Goal: Find specific page/section: Find specific page/section

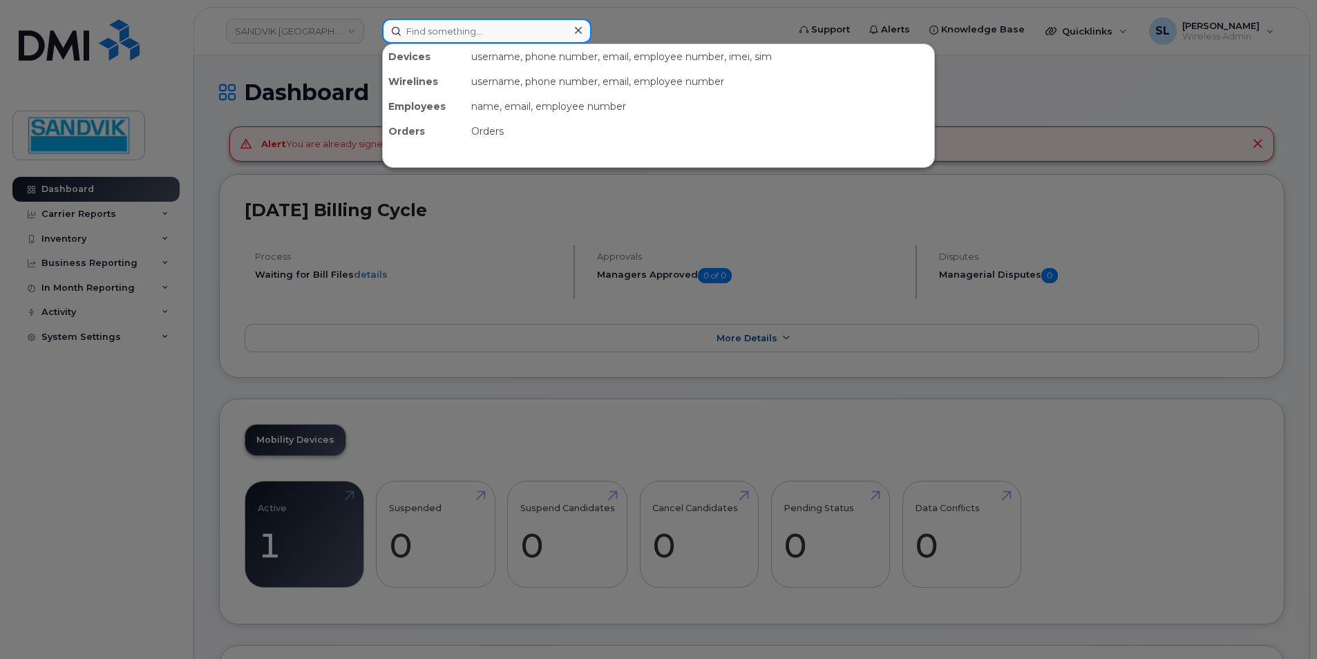
click at [469, 34] on input at bounding box center [486, 31] width 209 height 25
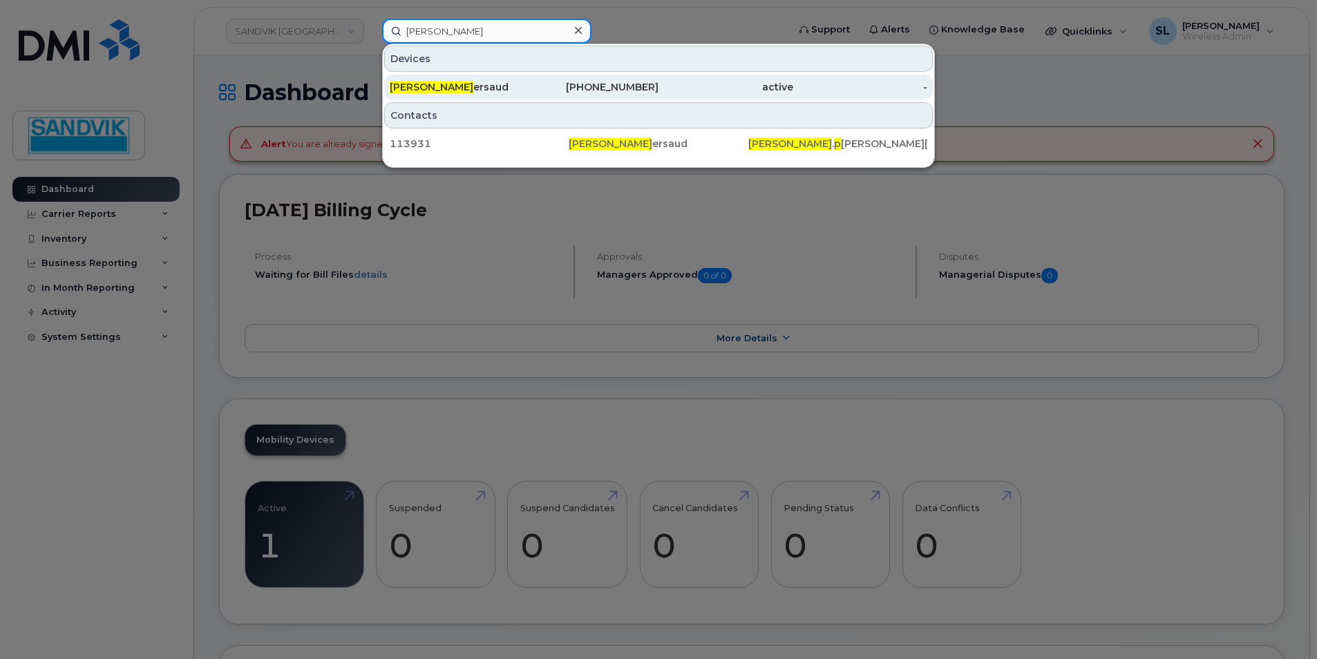
type input "[PERSON_NAME]"
click at [461, 82] on div "Terry P ersaud" at bounding box center [457, 87] width 135 height 14
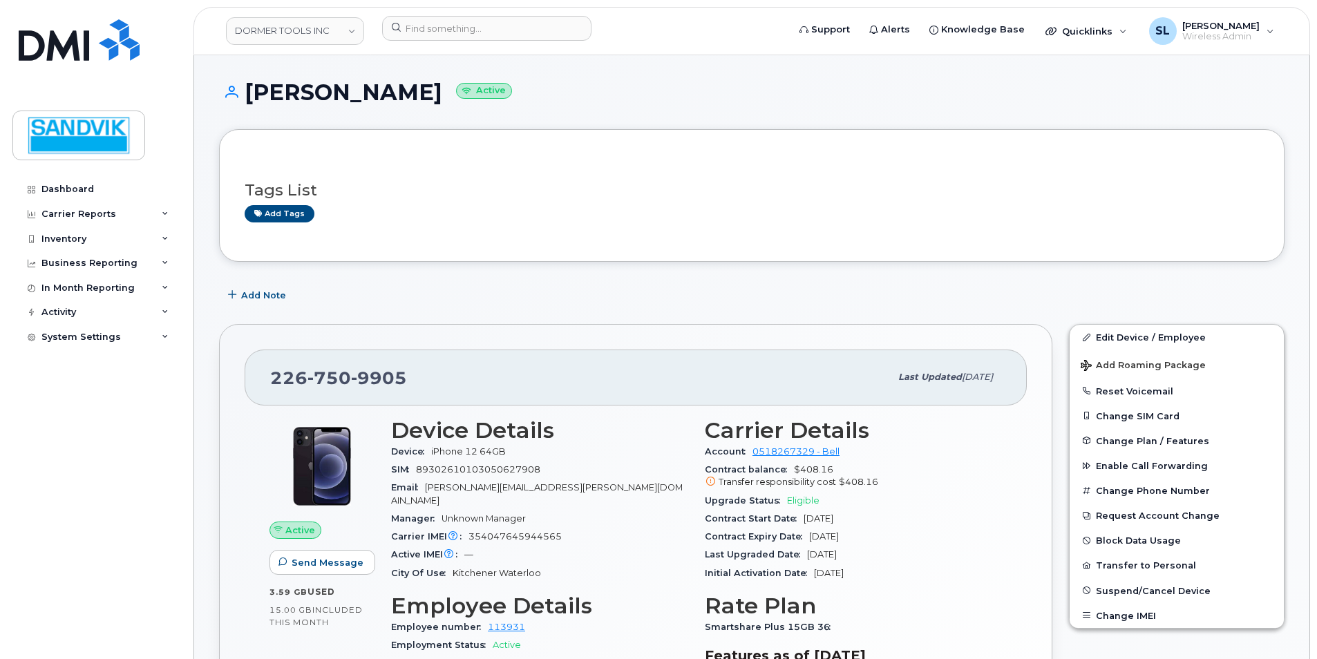
scroll to position [69, 0]
